Goal: Task Accomplishment & Management: Complete application form

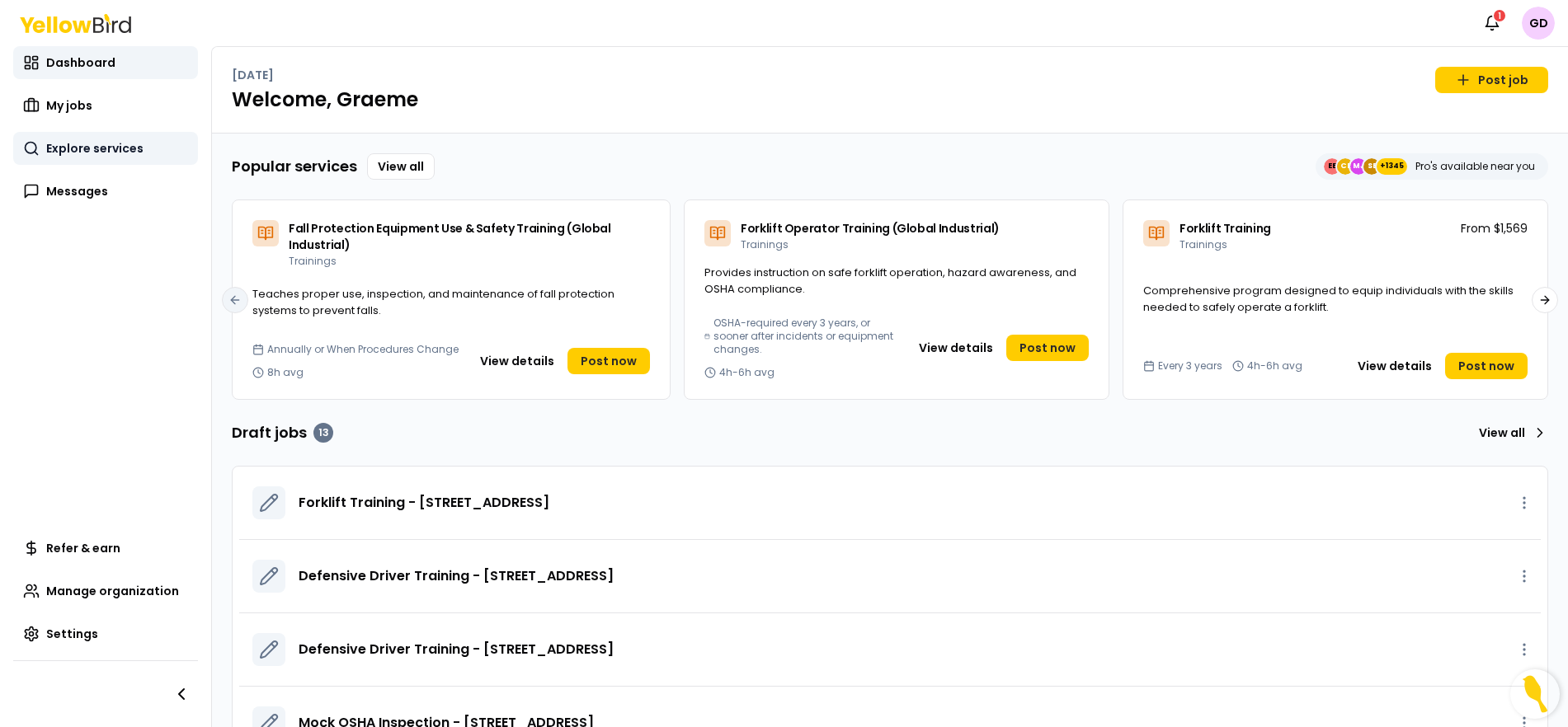
click at [91, 151] on span "Explore services" at bounding box center [94, 148] width 97 height 16
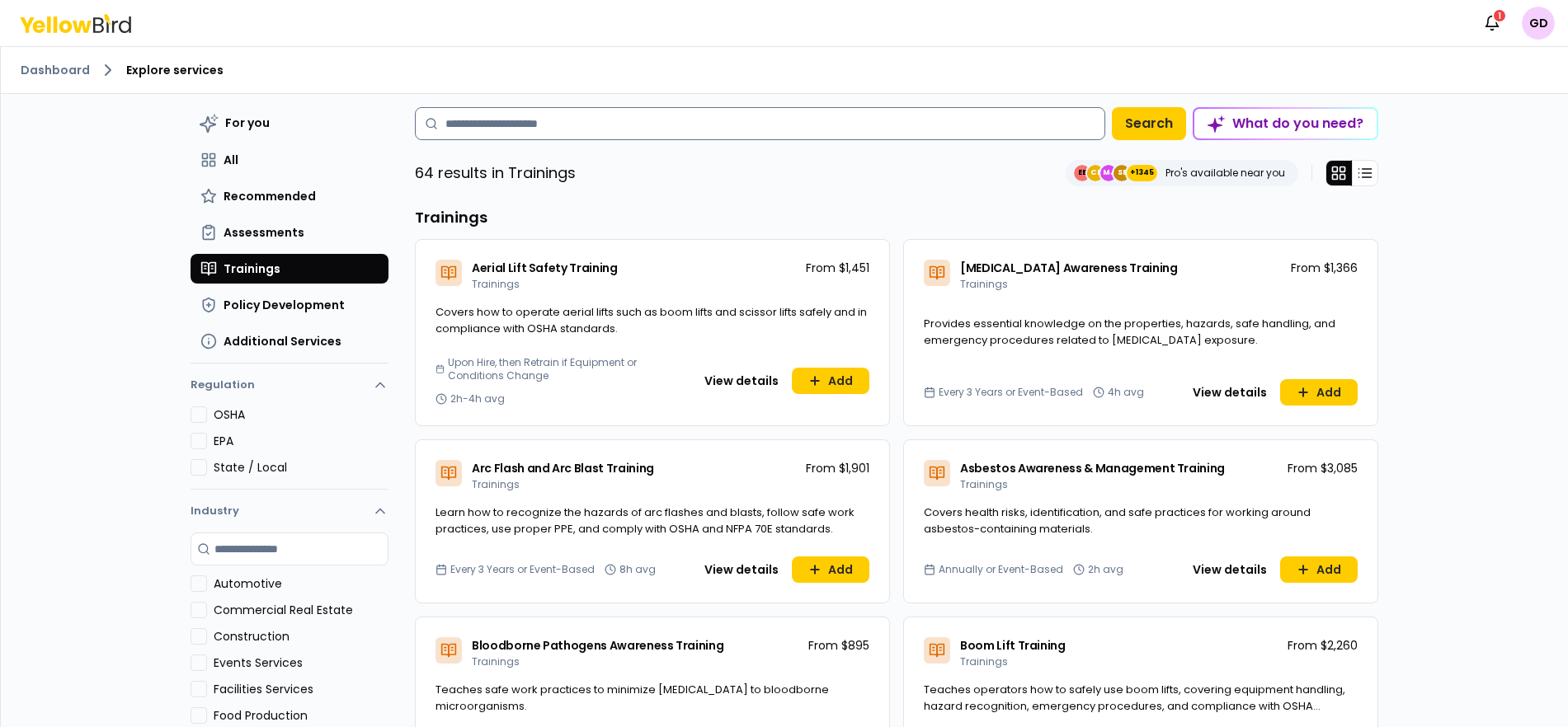
click at [526, 123] on input at bounding box center [759, 124] width 690 height 33
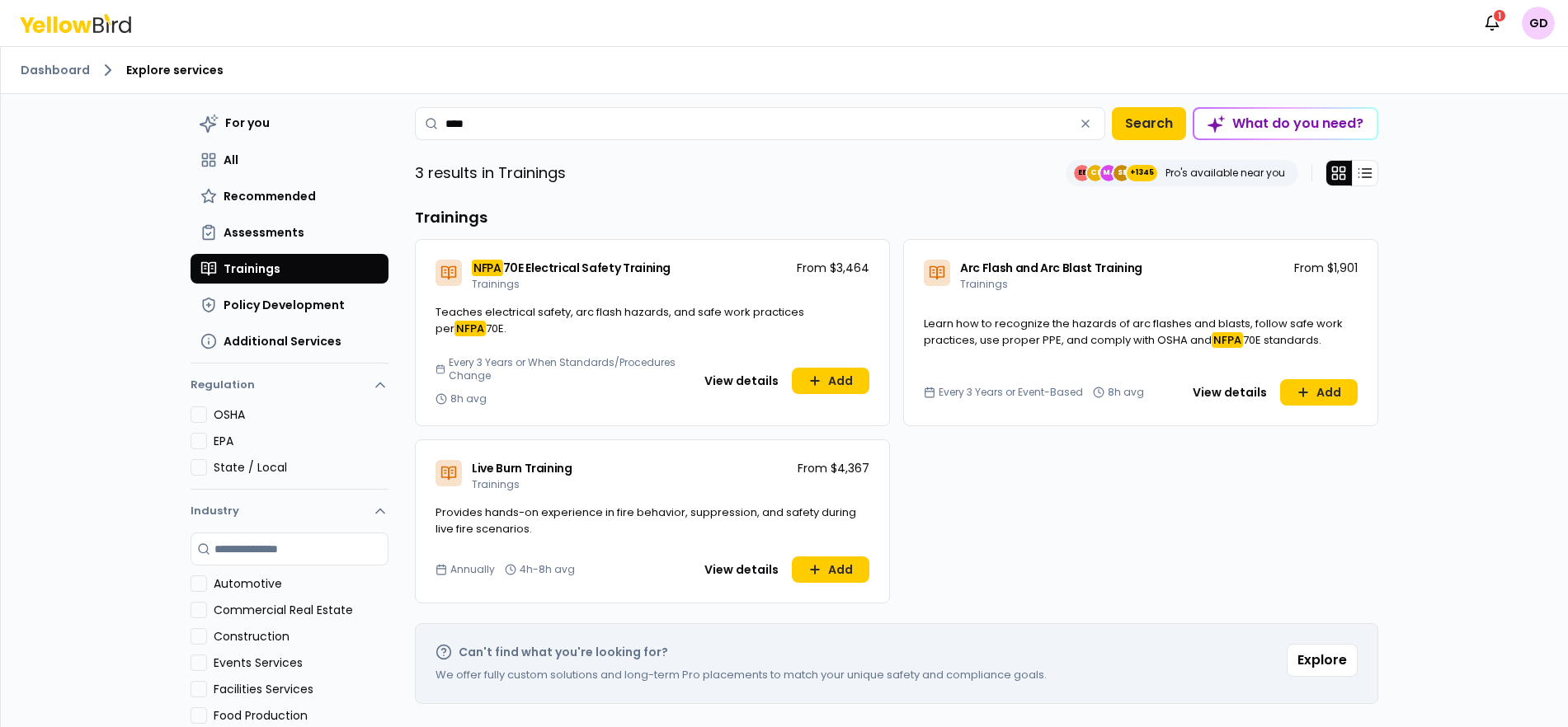
type input "****"
